Goal: Check status: Check status

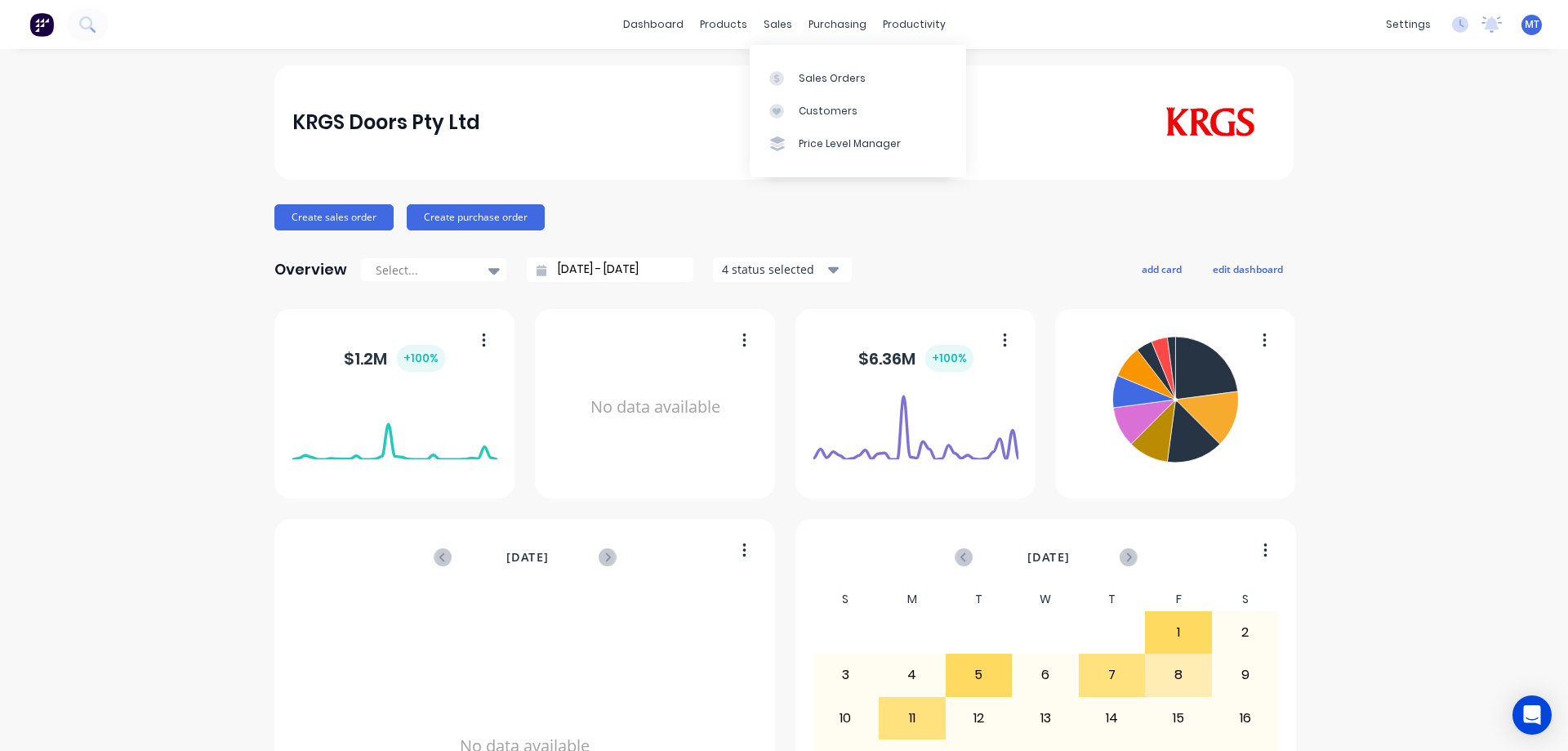
click at [794, 85] on link "Sales Orders" at bounding box center [858, 78] width 216 height 33
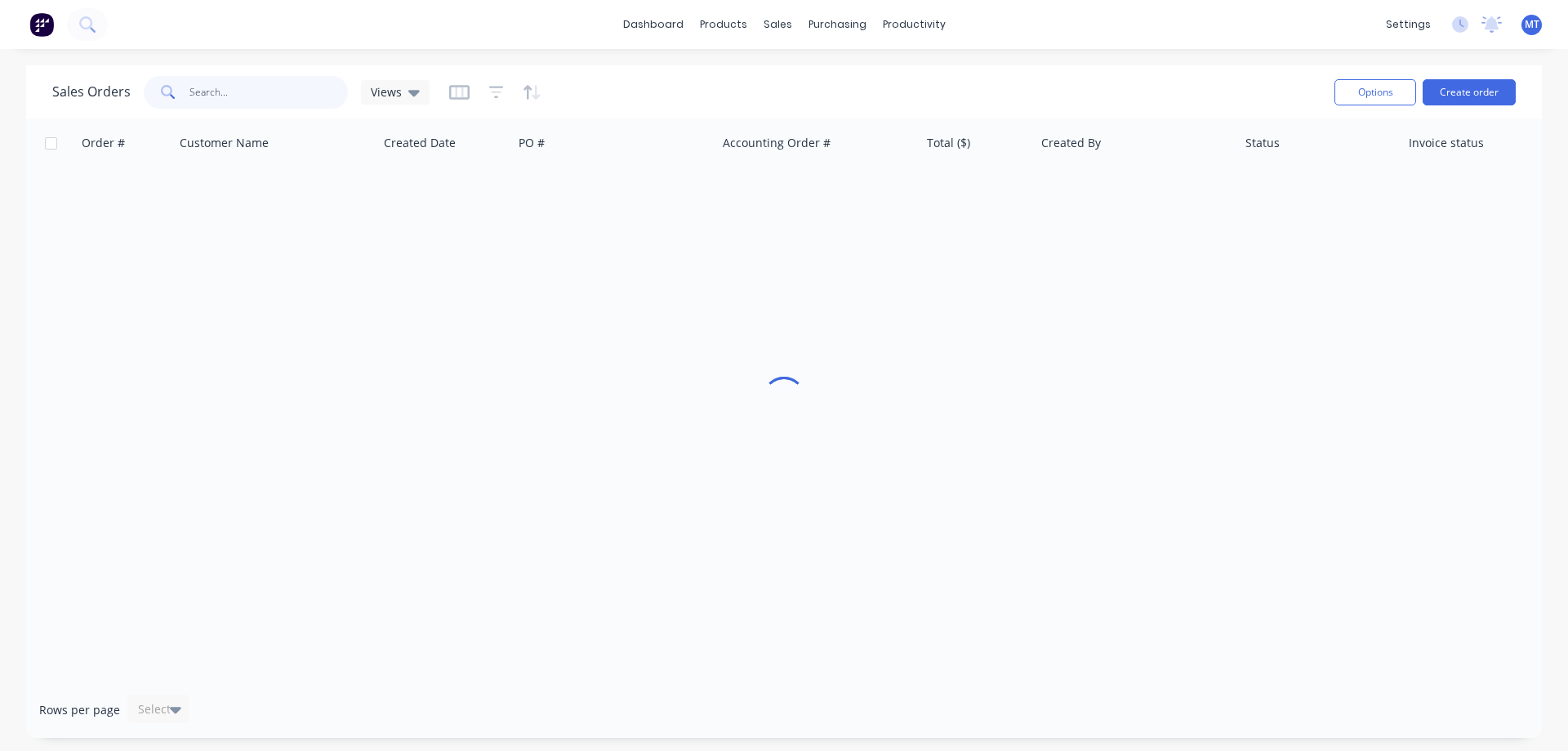
click at [273, 91] on input "text" at bounding box center [269, 92] width 159 height 33
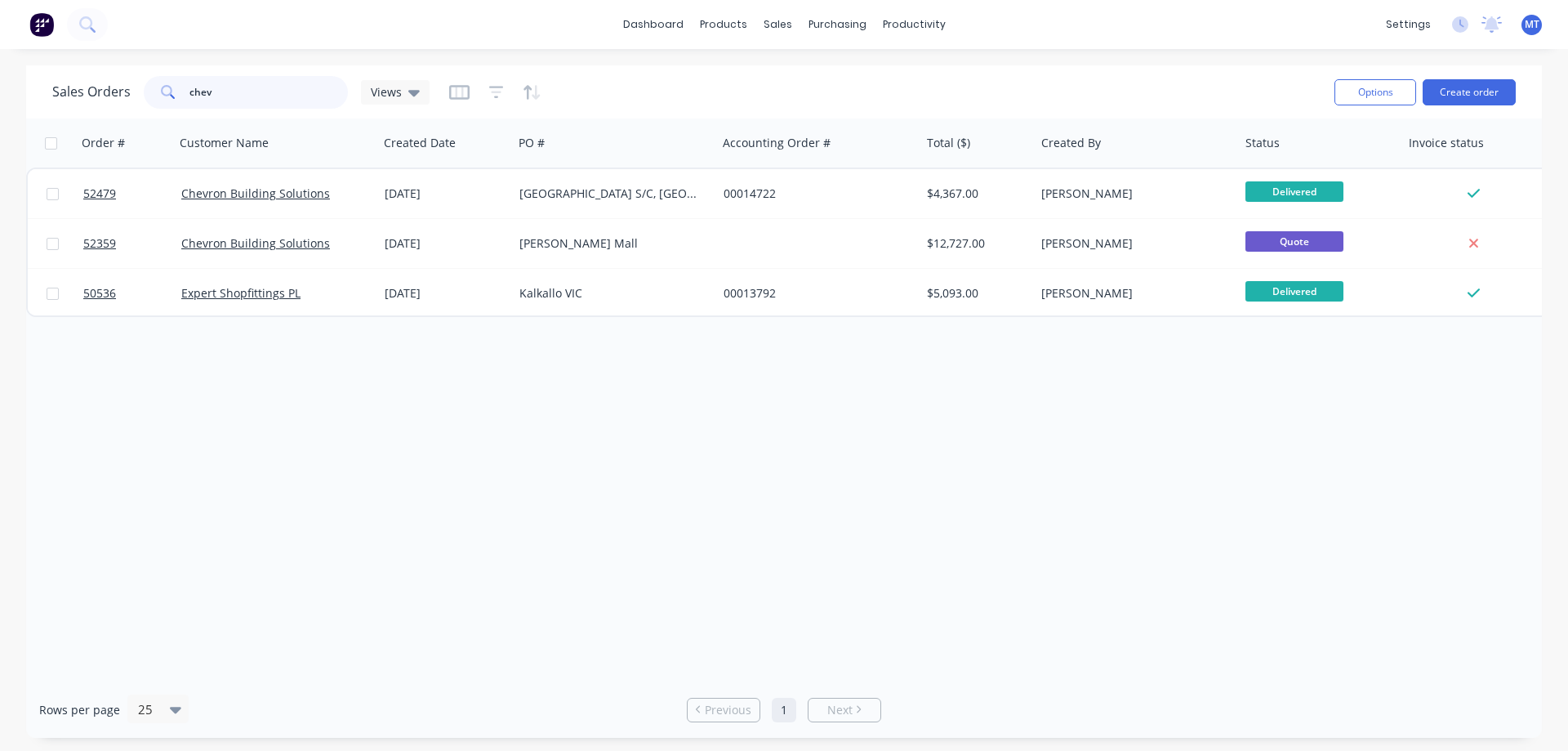
drag, startPoint x: 272, startPoint y: 89, endPoint x: 0, endPoint y: 93, distance: 272.0
click at [0, 93] on div "Sales Orders chev Views Options Create order Order # Customer Name Created Date…" at bounding box center [784, 401] width 1568 height 672
type input "burradoo"
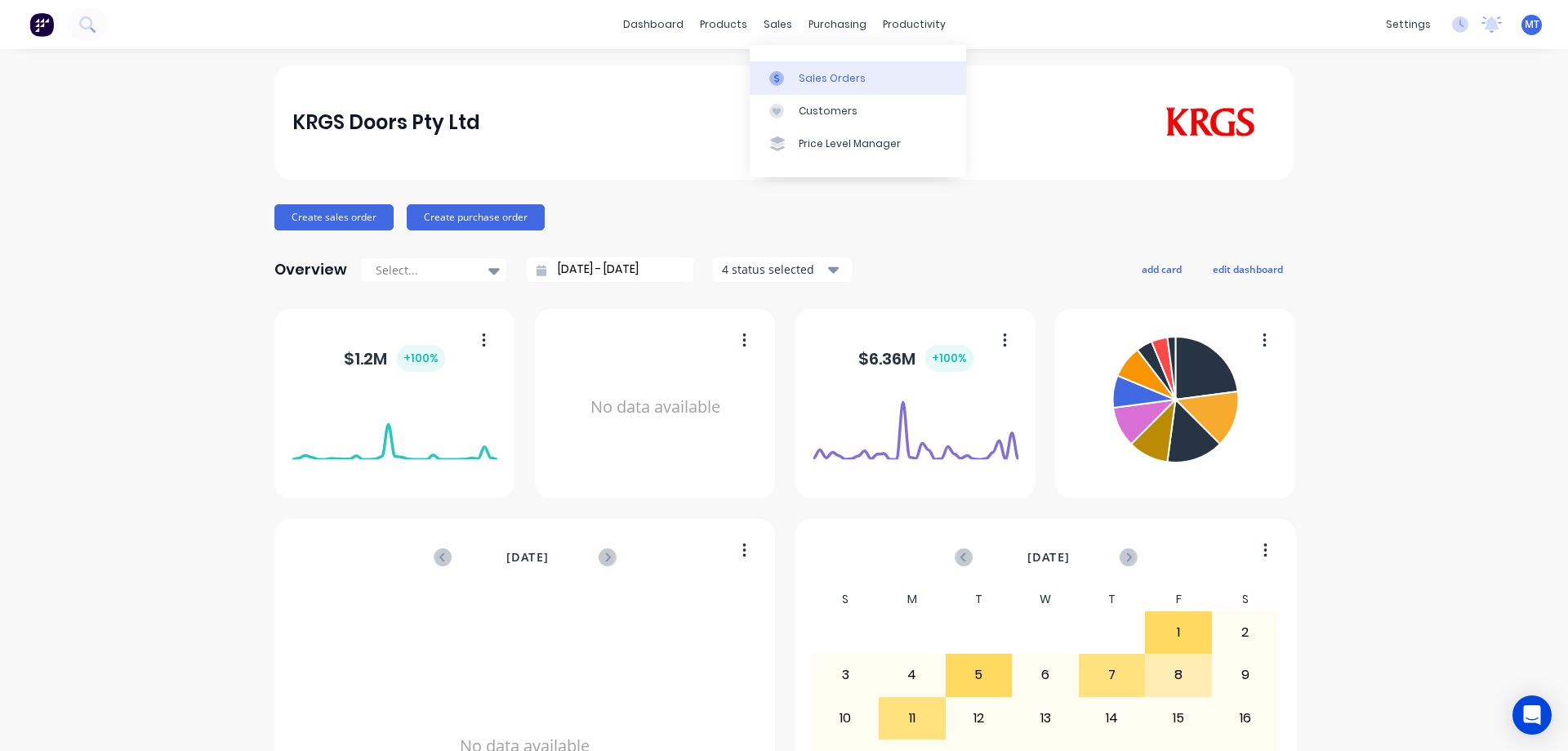
click at [776, 75] on icon at bounding box center [776, 78] width 5 height 9
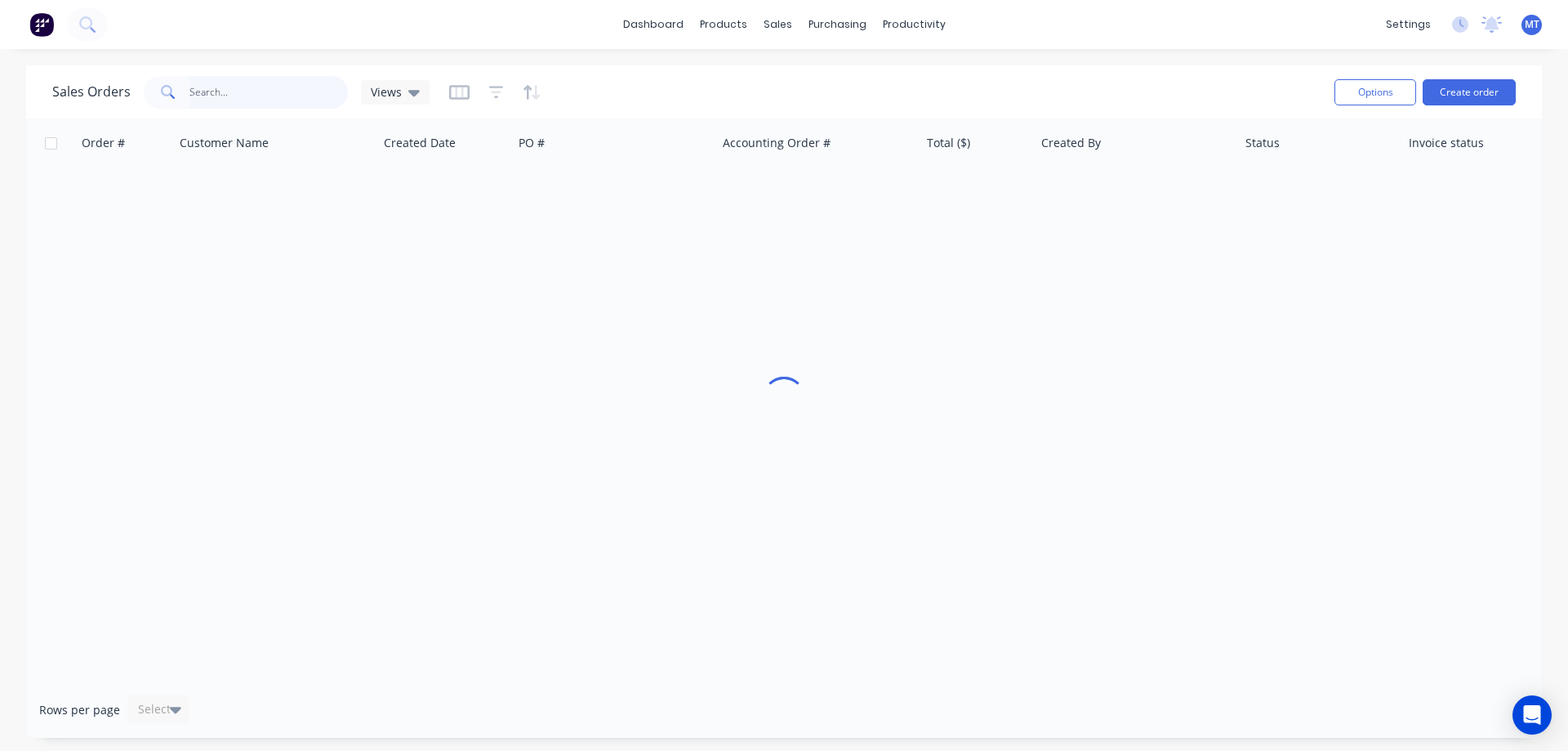
click at [265, 98] on input "text" at bounding box center [269, 92] width 159 height 33
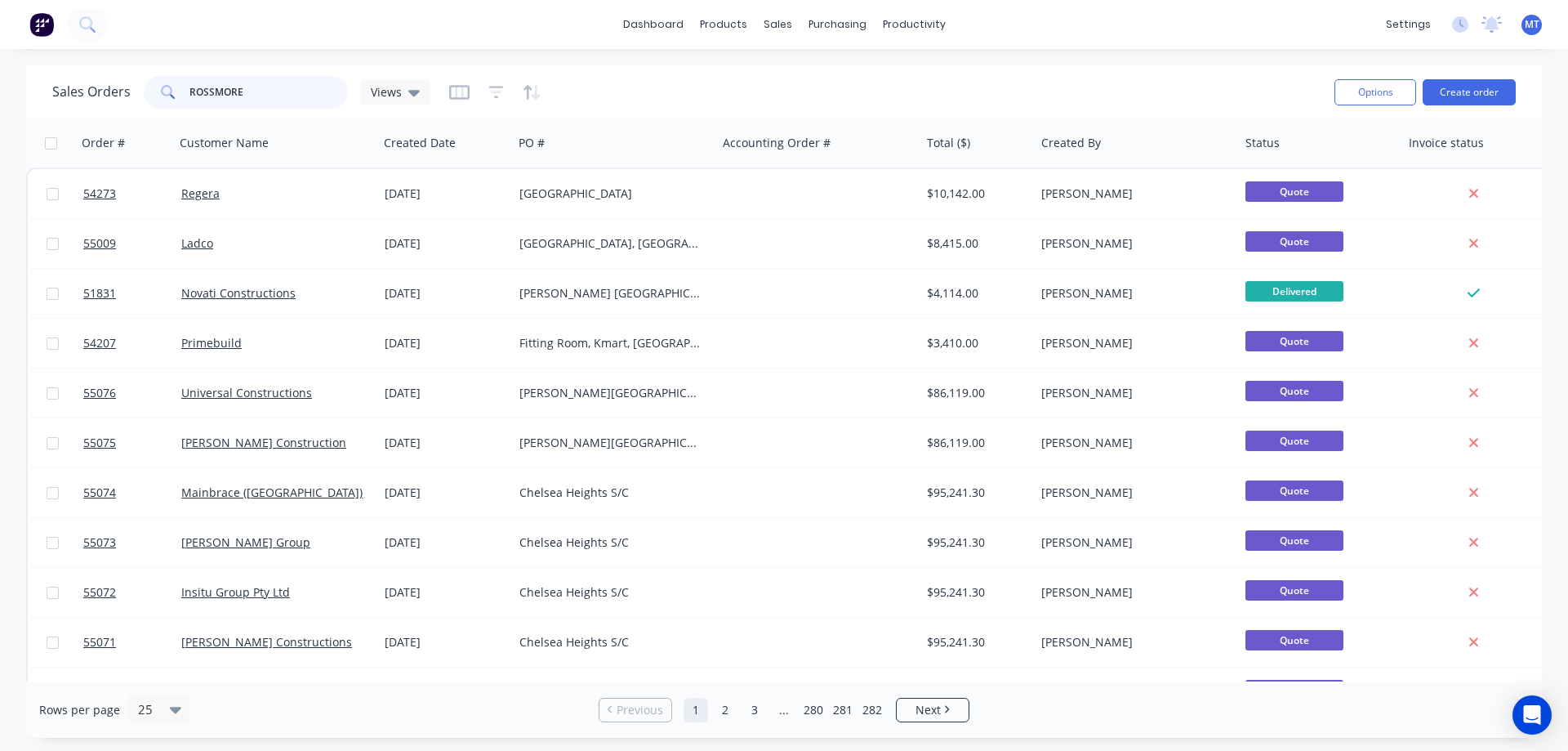
type input "ROSSMORE"
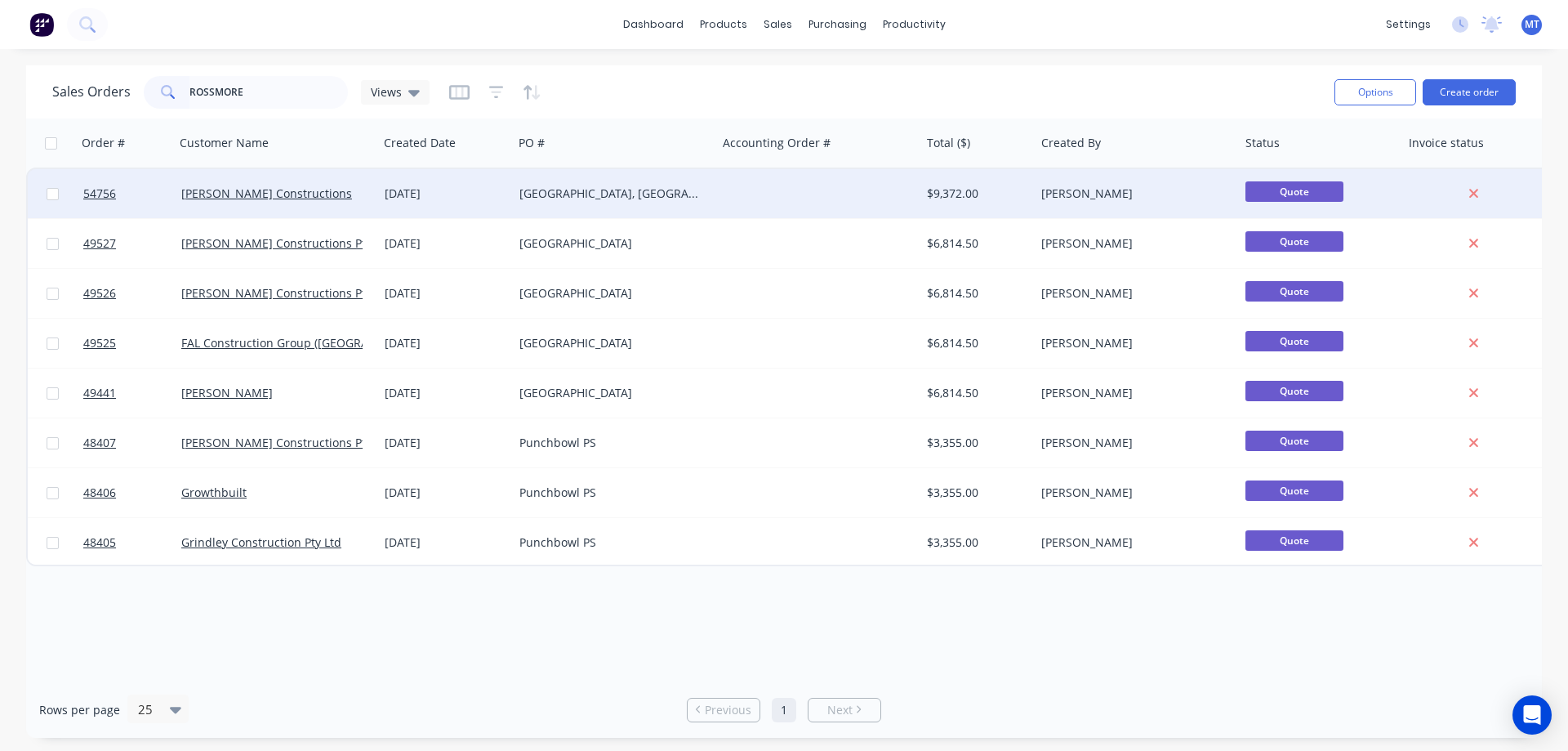
click at [578, 191] on div "Bellfield College, Rossmore NSW" at bounding box center [611, 194] width 181 height 16
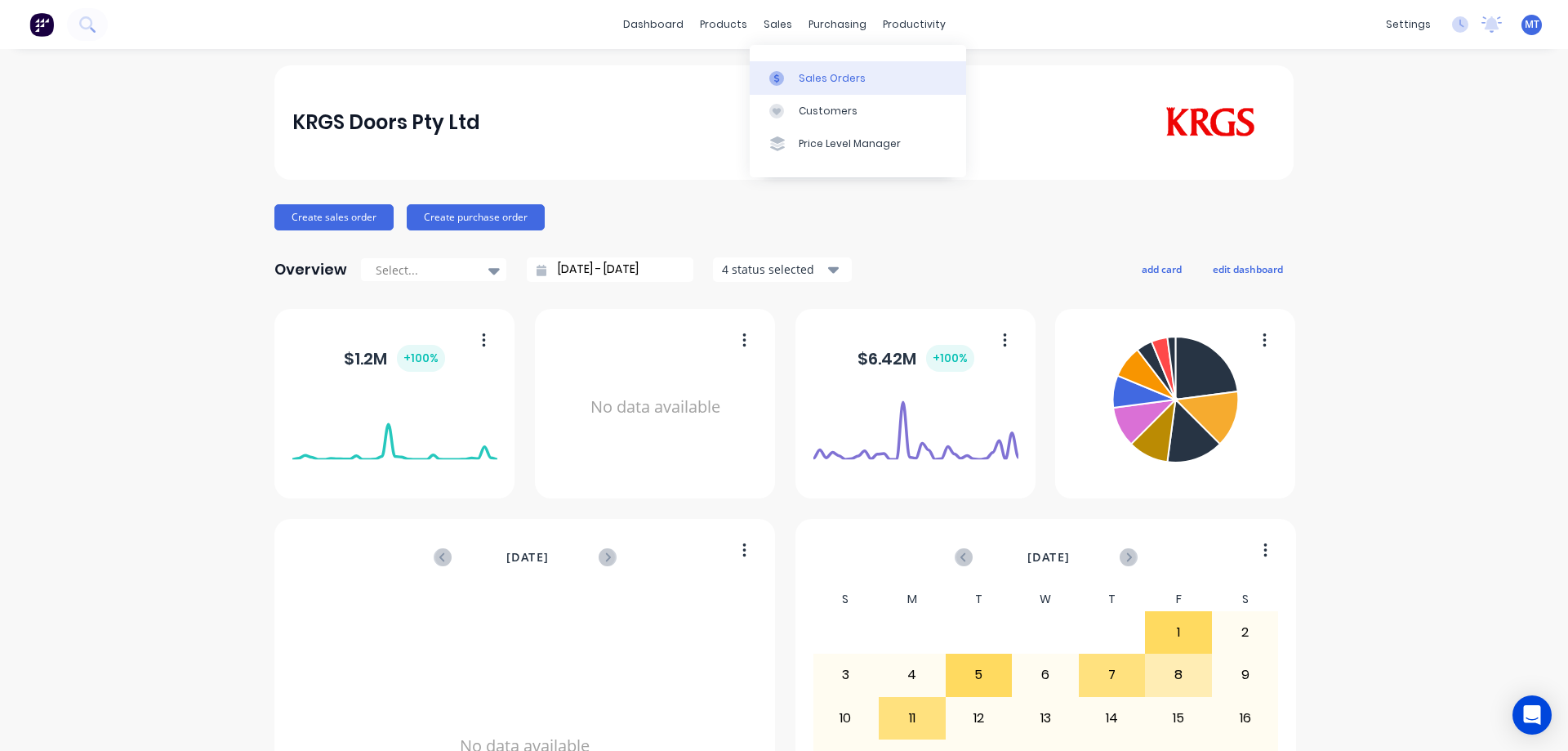
click at [778, 87] on link "Sales Orders" at bounding box center [858, 78] width 216 height 33
